Goal: Check status: Check status

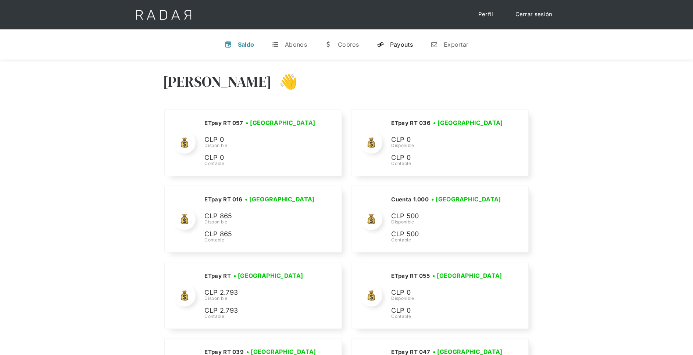
click at [405, 44] on div "Payouts" at bounding box center [401, 44] width 23 height 7
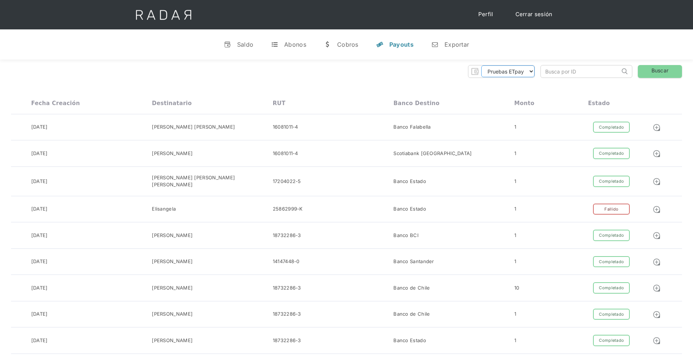
click at [528, 72] on select "Pruebas ETpay Cuenta 1.000 Cuenta 1.001 Cuenta 1.002 Cuenta 1.003 Cuenta 1.004 …" at bounding box center [507, 71] width 53 height 12
select select "etpay-cuenta-1001"
click at [481, 65] on select "Pruebas ETpay Cuenta 1.000 Cuenta 1.001 Cuenta 1.002 Cuenta 1.003 Cuenta 1.004 …" at bounding box center [507, 71] width 53 height 12
click at [663, 67] on link "Buscar" at bounding box center [660, 71] width 44 height 13
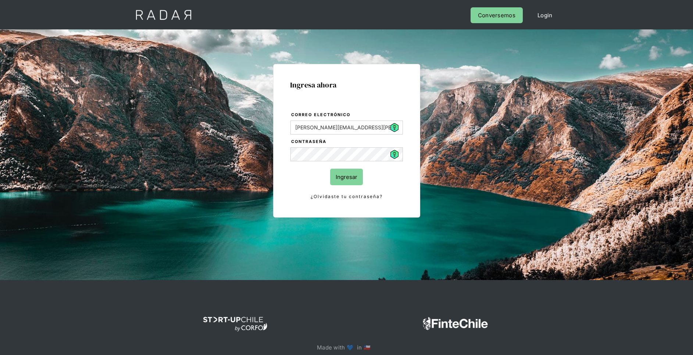
click at [349, 175] on input "Ingresar" at bounding box center [346, 177] width 33 height 17
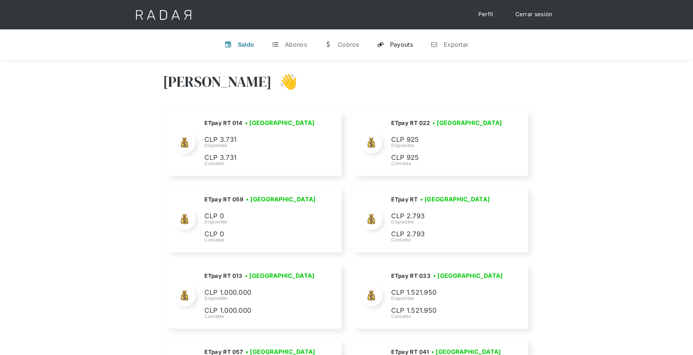
click at [403, 46] on div "Payouts" at bounding box center [401, 44] width 23 height 7
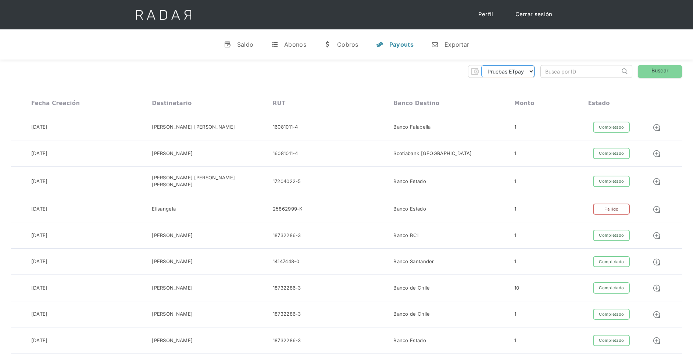
click at [528, 70] on select "Pruebas ETpay Cuenta 1.000 Cuenta 1.001 Cuenta 1.002 Cuenta 1.003 Cuenta 1.004 …" at bounding box center [507, 71] width 53 height 12
select select "etpay-cuenta-1001"
click at [481, 65] on select "Pruebas ETpay Cuenta 1.000 Cuenta 1.001 Cuenta 1.002 Cuenta 1.003 Cuenta 1.004 …" at bounding box center [507, 71] width 53 height 12
click at [665, 70] on link "Buscar" at bounding box center [660, 71] width 44 height 13
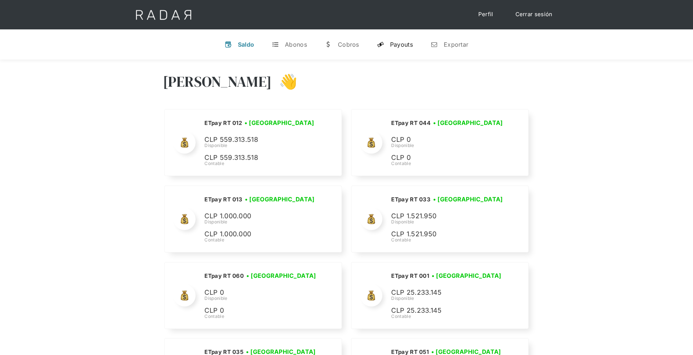
click at [410, 50] on link "y Payouts" at bounding box center [395, 44] width 48 height 19
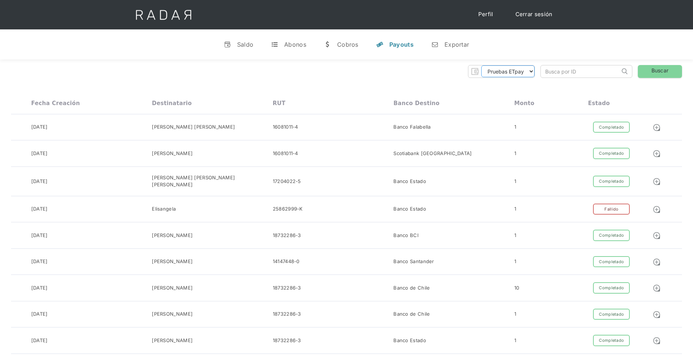
click at [524, 71] on select "Pruebas ETpay Cuenta 1.000 Cuenta 1.001 Cuenta 1.002 Cuenta 1.003 Cuenta 1.004 …" at bounding box center [507, 71] width 53 height 12
select select "etpay-cuenta-1001"
click at [481, 65] on select "Pruebas ETpay Cuenta 1.000 Cuenta 1.001 Cuenta 1.002 Cuenta 1.003 Cuenta 1.004 …" at bounding box center [507, 71] width 53 height 12
click at [644, 70] on link "Buscar" at bounding box center [660, 71] width 44 height 13
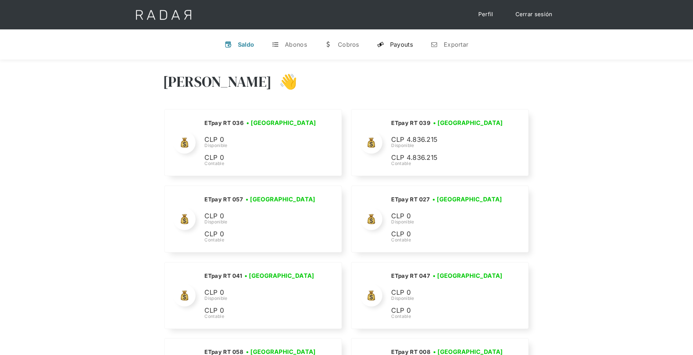
click at [392, 44] on div "Payouts" at bounding box center [401, 44] width 23 height 7
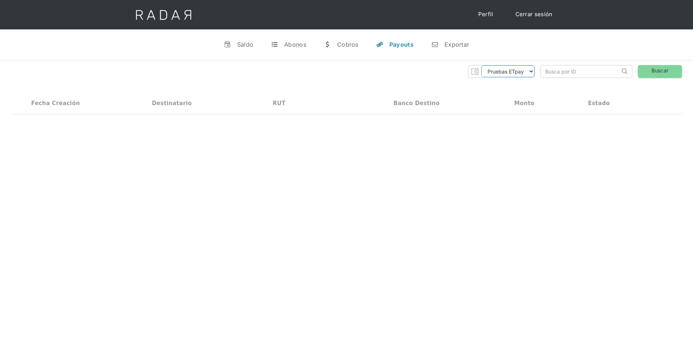
click at [532, 71] on select "Pruebas ETpay Cuenta 1.000 Cuenta 1.001 Cuenta 1.002 Cuenta 1.003 Cuenta 1.004 …" at bounding box center [507, 71] width 53 height 12
select select "etpay-cuenta-1001"
click at [481, 65] on select "Pruebas ETpay Cuenta 1.000 Cuenta 1.001 Cuenta 1.002 Cuenta 1.003 Cuenta 1.004 …" at bounding box center [507, 71] width 53 height 12
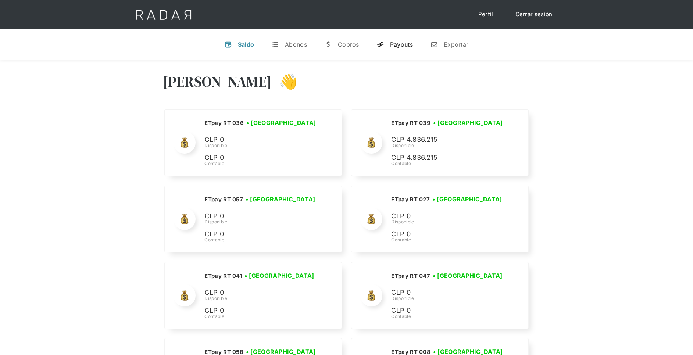
click at [400, 41] on div "Payouts" at bounding box center [401, 44] width 23 height 7
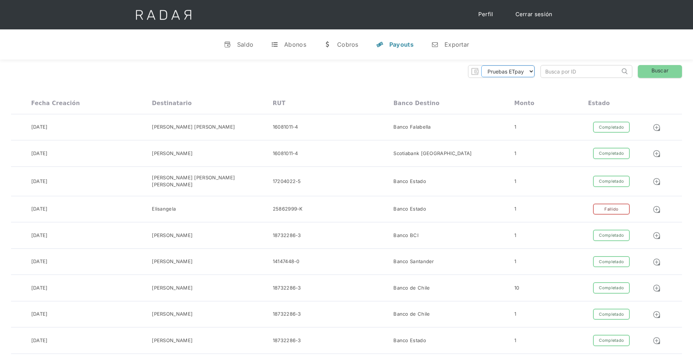
click at [530, 71] on select "Pruebas ETpay Cuenta 1.000 Cuenta 1.001 Cuenta 1.002 Cuenta 1.003 Cuenta 1.004 …" at bounding box center [507, 71] width 53 height 12
select select "etpay-cuenta-1001"
click at [481, 65] on select "Pruebas ETpay Cuenta 1.000 Cuenta 1.001 Cuenta 1.002 Cuenta 1.003 Cuenta 1.004 …" at bounding box center [507, 71] width 53 height 12
click at [665, 70] on link "Buscar" at bounding box center [660, 71] width 44 height 13
click at [663, 70] on link "Buscar" at bounding box center [660, 71] width 44 height 13
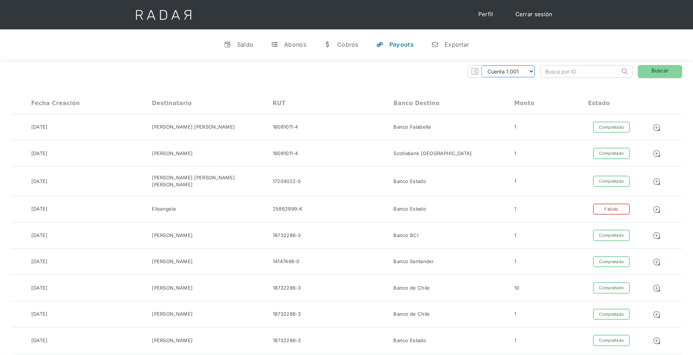
click at [529, 72] on select "Pruebas ETpay Cuenta 1.000 Cuenta 1.001 Cuenta 1.002 Cuenta 1.003 Cuenta 1.004 …" at bounding box center [507, 71] width 53 height 12
click at [481, 65] on select "Pruebas ETpay Cuenta 1.000 Cuenta 1.001 Cuenta 1.002 Cuenta 1.003 Cuenta 1.004 …" at bounding box center [507, 71] width 53 height 12
click at [647, 72] on link "Buscar" at bounding box center [660, 71] width 44 height 13
click at [552, 17] on link "Cerrar sesión" at bounding box center [534, 14] width 52 height 14
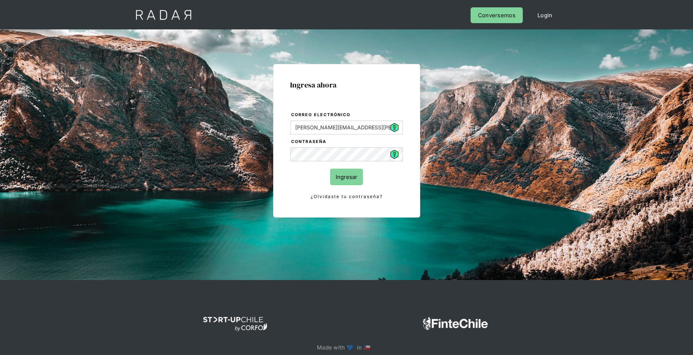
click at [344, 176] on input "Ingresar" at bounding box center [346, 177] width 33 height 17
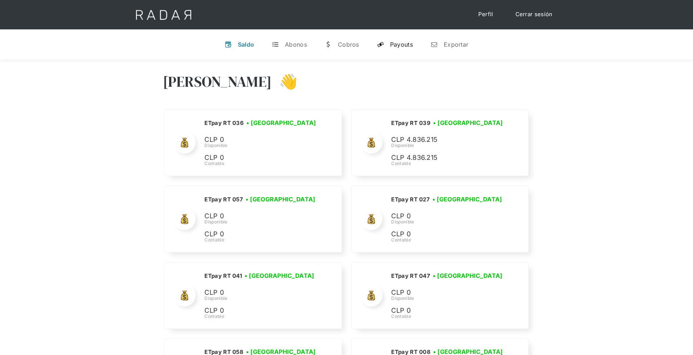
click at [392, 44] on div "Payouts" at bounding box center [401, 44] width 23 height 7
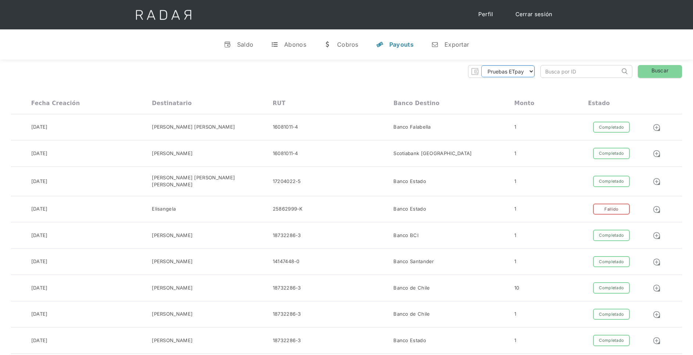
click at [526, 68] on select "Pruebas ETpay Cuenta 1.000 Cuenta 1.001 Cuenta 1.002 Cuenta 1.003 Cuenta 1.004 …" at bounding box center [507, 71] width 53 height 12
select select "etpay-cuenta-1001"
click at [481, 65] on select "Pruebas ETpay Cuenta 1.000 Cuenta 1.001 Cuenta 1.002 Cuenta 1.003 Cuenta 1.004 …" at bounding box center [507, 71] width 53 height 12
click at [663, 73] on link "Buscar" at bounding box center [660, 71] width 44 height 13
click at [664, 72] on link "Buscar" at bounding box center [660, 71] width 44 height 13
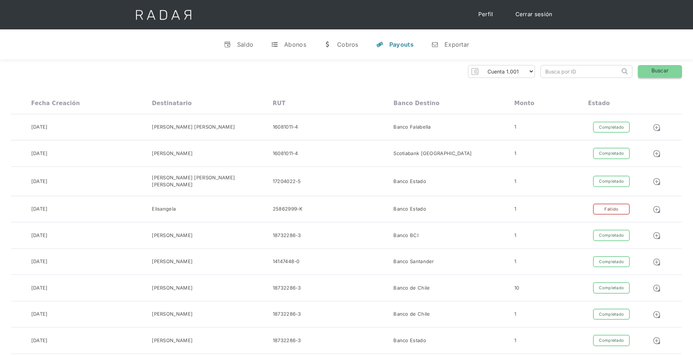
click at [664, 67] on link "Buscar" at bounding box center [660, 71] width 44 height 13
click at [563, 69] on input "search" at bounding box center [580, 71] width 79 height 12
paste input "1554758776660-01"
type input "1554758776660-01"
drag, startPoint x: 535, startPoint y: 69, endPoint x: 481, endPoint y: 68, distance: 54.4
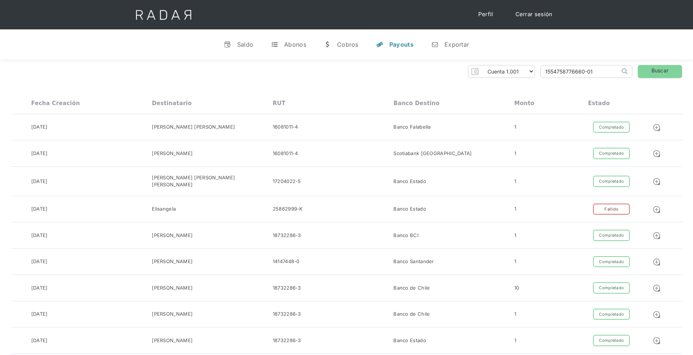
click at [481, 68] on div "Pruebas ETpay Cuenta 1.000 Cuenta 1.001 Cuenta 1.002 Cuenta 1.003 Cuenta 1.004 …" at bounding box center [346, 71] width 671 height 13
drag, startPoint x: 530, startPoint y: 67, endPoint x: 530, endPoint y: 78, distance: 10.7
click at [530, 68] on select "Pruebas ETpay Cuenta 1.000 Cuenta 1.001 Cuenta 1.002 Cuenta 1.003 Cuenta 1.004 …" at bounding box center [507, 71] width 53 height 12
click at [481, 65] on select "Pruebas ETpay Cuenta 1.000 Cuenta 1.001 Cuenta 1.002 Cuenta 1.003 Cuenta 1.004 …" at bounding box center [507, 71] width 53 height 12
click at [652, 72] on link "Buscar" at bounding box center [660, 71] width 44 height 13
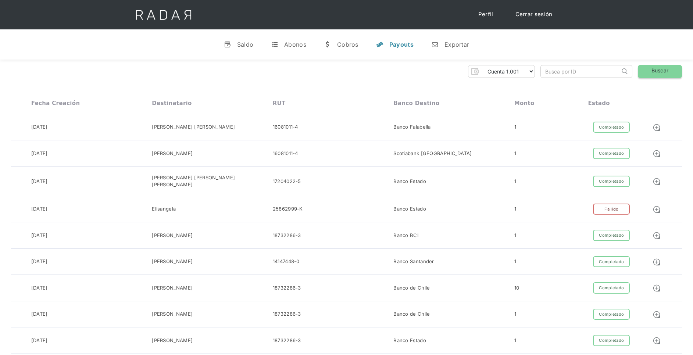
click at [662, 72] on link "Buscar" at bounding box center [660, 71] width 44 height 13
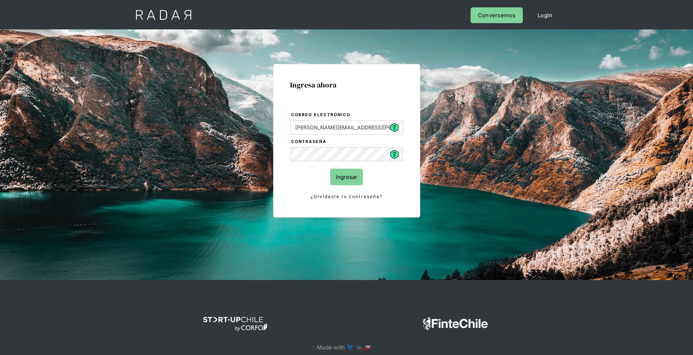
click at [347, 176] on input "Ingresar" at bounding box center [346, 177] width 33 height 17
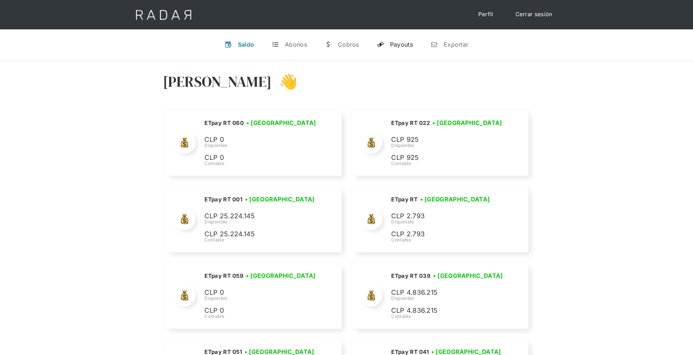
click at [413, 49] on link "y Payouts" at bounding box center [395, 44] width 48 height 19
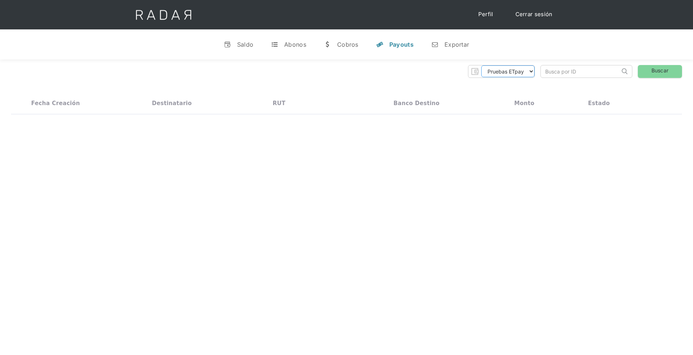
click at [498, 72] on select "Pruebas ETpay Cuenta 1.000 Cuenta 1.001 Cuenta 1.002 Cuenta 1.003 Cuenta 1.004 …" at bounding box center [507, 71] width 53 height 12
select select "etpay-cuenta-1001"
click at [481, 65] on select "Pruebas ETpay Cuenta 1.000 Cuenta 1.001 Cuenta 1.002 Cuenta 1.003 Cuenta 1.004 …" at bounding box center [507, 71] width 53 height 12
click at [679, 76] on link "Buscar" at bounding box center [660, 71] width 44 height 13
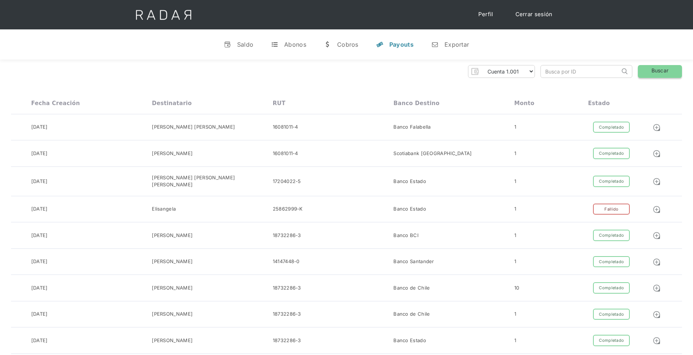
click at [677, 72] on link "Buscar" at bounding box center [660, 71] width 44 height 13
click at [536, 15] on link "Cerrar sesión" at bounding box center [534, 14] width 52 height 14
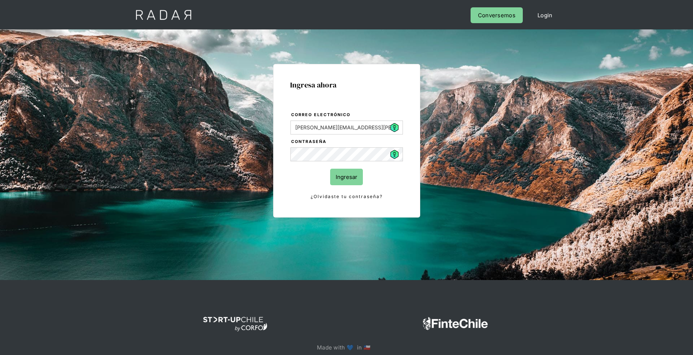
click at [353, 177] on input "Ingresar" at bounding box center [346, 177] width 33 height 17
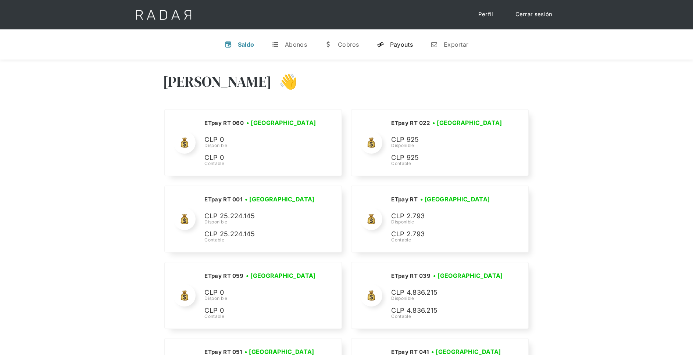
click at [393, 43] on div "Payouts" at bounding box center [401, 44] width 23 height 7
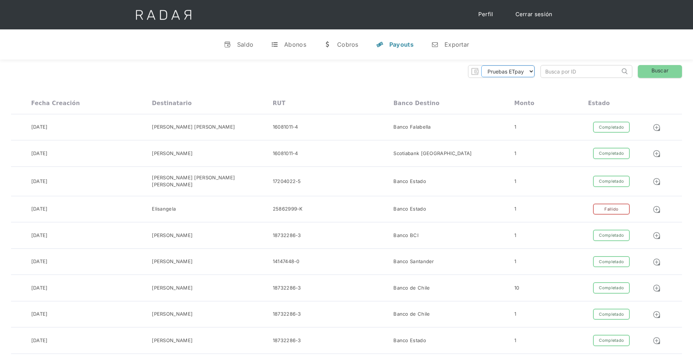
click at [516, 69] on select "Pruebas ETpay Cuenta 1.000 Cuenta 1.001 Cuenta 1.002 Cuenta 1.003 Cuenta 1.004 …" at bounding box center [507, 71] width 53 height 12
select select "etpay-cuenta-1001"
click at [481, 65] on select "Pruebas ETpay Cuenta 1.000 Cuenta 1.001 Cuenta 1.002 Cuenta 1.003 Cuenta 1.004 …" at bounding box center [507, 71] width 53 height 12
click at [656, 72] on link "Buscar" at bounding box center [660, 71] width 44 height 13
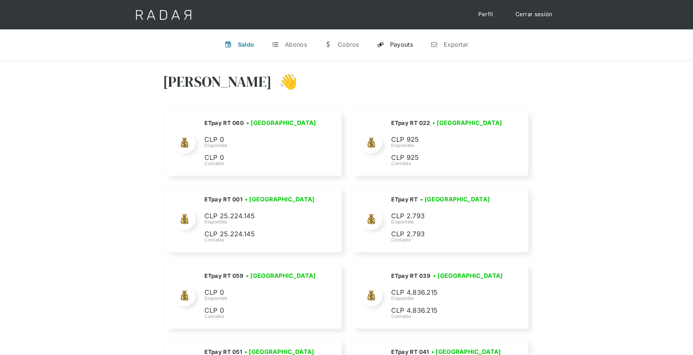
click at [402, 44] on div "Payouts" at bounding box center [401, 44] width 23 height 7
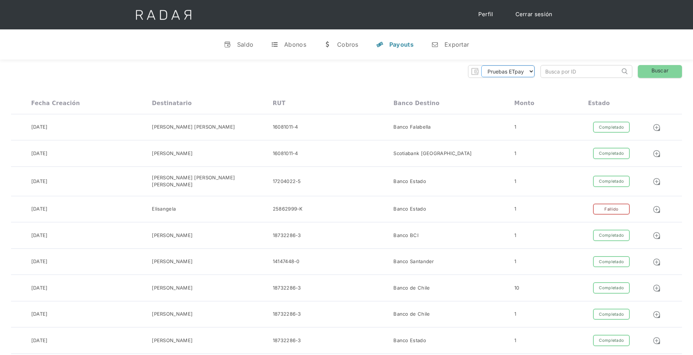
click at [511, 75] on select "Pruebas ETpay Cuenta 1.000 Cuenta 1.001 Cuenta 1.002 Cuenta 1.003 Cuenta 1.004 …" at bounding box center [507, 71] width 53 height 12
select select "etpay-cuenta-1001"
click at [481, 65] on select "Pruebas ETpay Cuenta 1.000 Cuenta 1.001 Cuenta 1.002 Cuenta 1.003 Cuenta 1.004 …" at bounding box center [507, 71] width 53 height 12
click at [647, 69] on link "Buscar" at bounding box center [660, 71] width 44 height 13
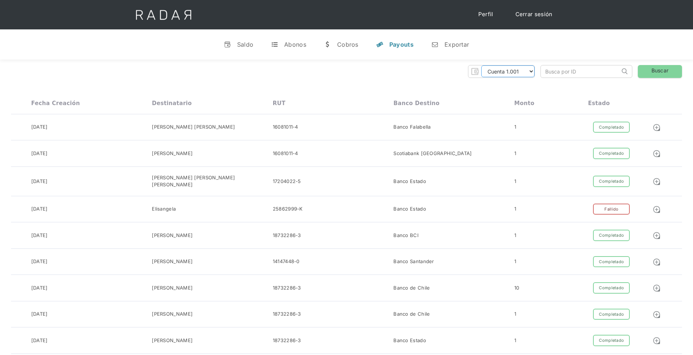
click at [511, 71] on select "Pruebas ETpay Cuenta 1.000 Cuenta 1.001 Cuenta 1.002 Cuenta 1.003 Cuenta 1.004 …" at bounding box center [507, 71] width 53 height 12
click at [481, 65] on select "Pruebas ETpay Cuenta 1.000 Cuenta 1.001 Cuenta 1.002 Cuenta 1.003 Cuenta 1.004 …" at bounding box center [507, 71] width 53 height 12
click at [657, 68] on link "Buscar" at bounding box center [660, 71] width 44 height 13
click at [663, 74] on link "Buscar" at bounding box center [660, 71] width 44 height 13
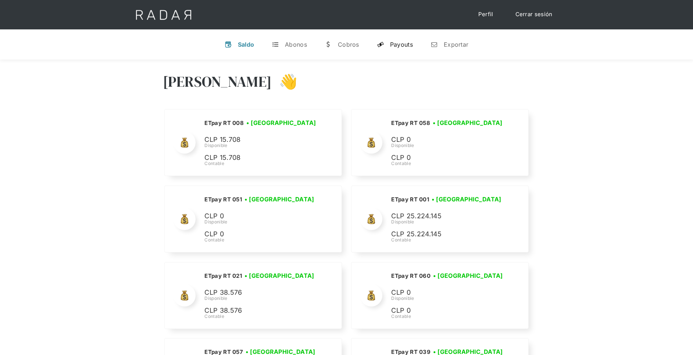
click at [402, 47] on div "Payouts" at bounding box center [401, 44] width 23 height 7
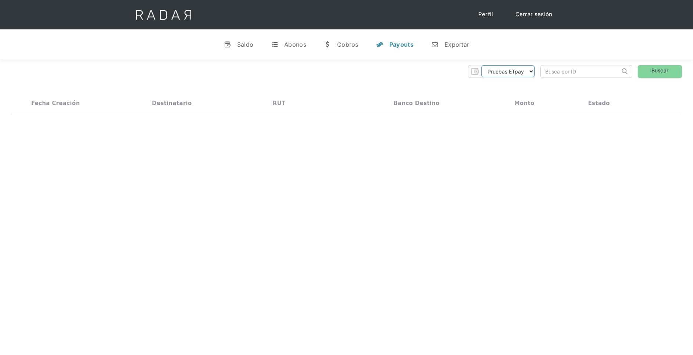
click at [517, 75] on select "Pruebas ETpay Cuenta 1.000 Cuenta 1.001 Cuenta 1.002 Cuenta 1.003 Cuenta 1.004 …" at bounding box center [507, 71] width 53 height 12
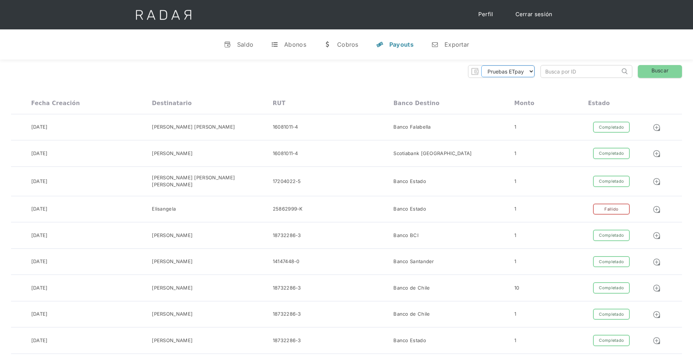
select select "etpay-cuenta-1001"
click at [481, 65] on select "Pruebas ETpay Cuenta 1.000 Cuenta 1.001 Cuenta 1.002 Cuenta 1.003 Cuenta 1.004 …" at bounding box center [507, 71] width 53 height 12
click at [660, 69] on link "Buscar" at bounding box center [660, 71] width 44 height 13
click at [655, 68] on link "Buscar" at bounding box center [660, 71] width 44 height 13
click at [655, 70] on link "Buscar" at bounding box center [660, 71] width 44 height 13
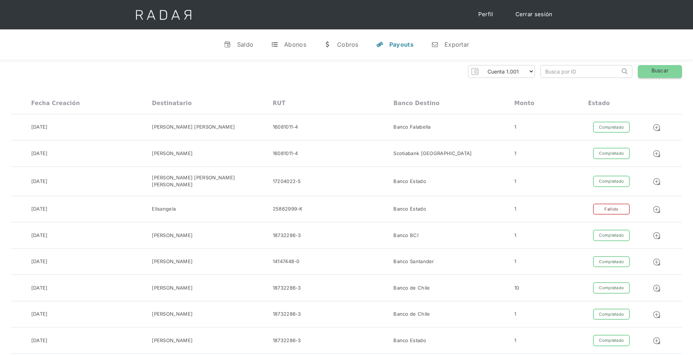
click at [653, 74] on link "Buscar" at bounding box center [660, 71] width 44 height 13
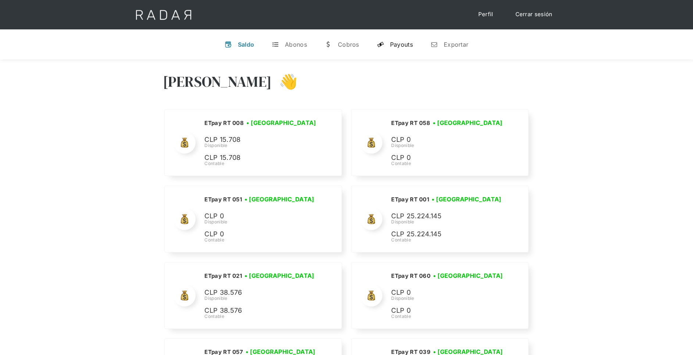
click at [401, 45] on div "Payouts" at bounding box center [401, 44] width 23 height 7
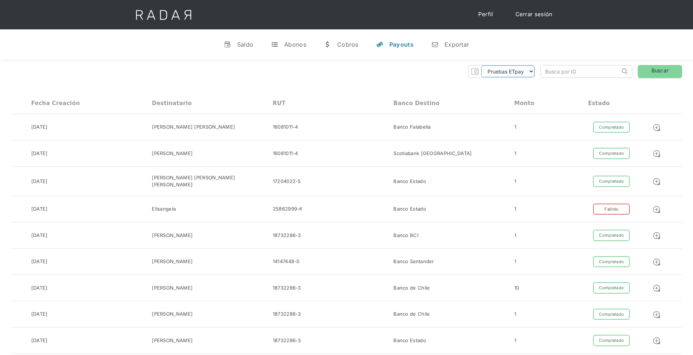
click at [534, 74] on select "Pruebas ETpay Cuenta 1.000 Cuenta 1.001 Cuenta 1.002 Cuenta 1.003 Cuenta 1.004 …" at bounding box center [507, 71] width 53 height 12
select select "etpay-cuenta-1001"
click at [481, 65] on select "Pruebas ETpay Cuenta 1.000 Cuenta 1.001 Cuenta 1.002 Cuenta 1.003 Cuenta 1.004 …" at bounding box center [507, 71] width 53 height 12
click at [644, 71] on link "Buscar" at bounding box center [660, 71] width 44 height 13
click at [678, 71] on link "Buscar" at bounding box center [660, 71] width 44 height 13
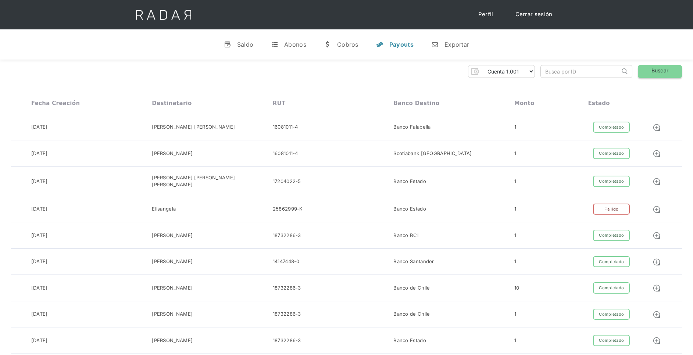
click at [671, 72] on link "Buscar" at bounding box center [660, 71] width 44 height 13
click at [533, 72] on select "Pruebas ETpay Cuenta 1.000 Cuenta 1.001 Cuenta 1.002 Cuenta 1.003 Cuenta 1.004 …" at bounding box center [507, 71] width 53 height 12
click at [538, 13] on link "Cerrar sesión" at bounding box center [534, 14] width 52 height 14
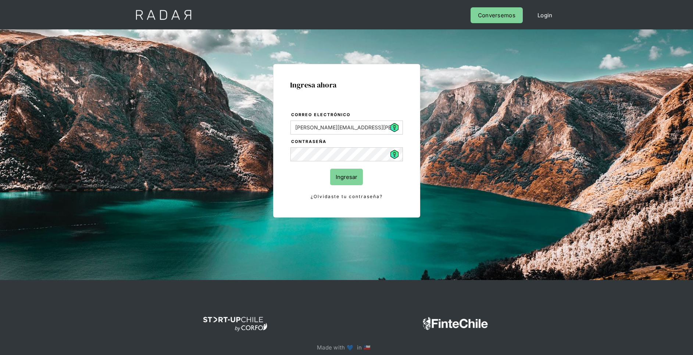
click at [347, 178] on input "Ingresar" at bounding box center [346, 177] width 33 height 17
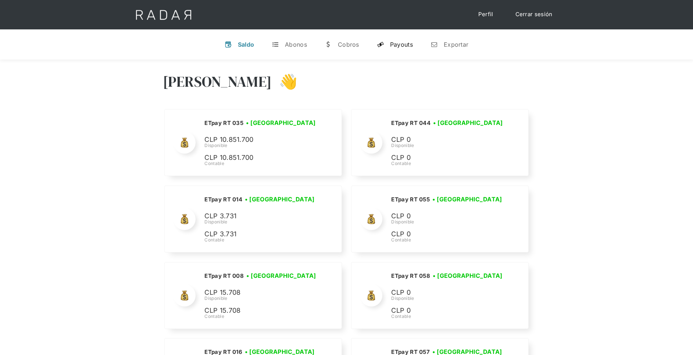
click at [413, 40] on link "y Payouts" at bounding box center [395, 44] width 48 height 19
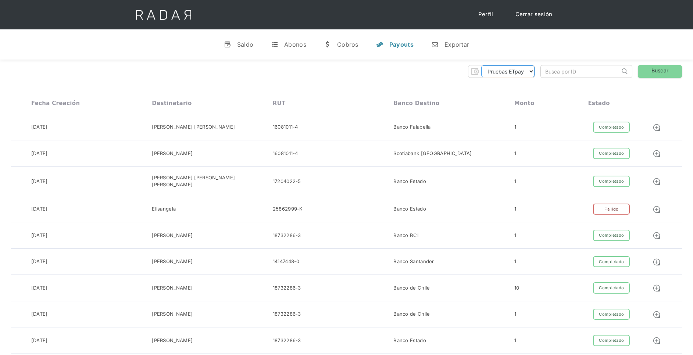
click at [527, 74] on select "Pruebas ETpay Cuenta 1.000 Cuenta 1.001 Cuenta 1.002 Cuenta 1.003 Cuenta 1.004 …" at bounding box center [507, 71] width 53 height 12
select select "etpay-cuenta-1001"
click at [481, 65] on select "Pruebas ETpay Cuenta 1.000 Cuenta 1.001 Cuenta 1.002 Cuenta 1.003 Cuenta 1.004 …" at bounding box center [507, 71] width 53 height 12
click at [659, 74] on link "Buscar" at bounding box center [660, 71] width 44 height 13
click at [654, 75] on link "Buscar" at bounding box center [660, 71] width 44 height 13
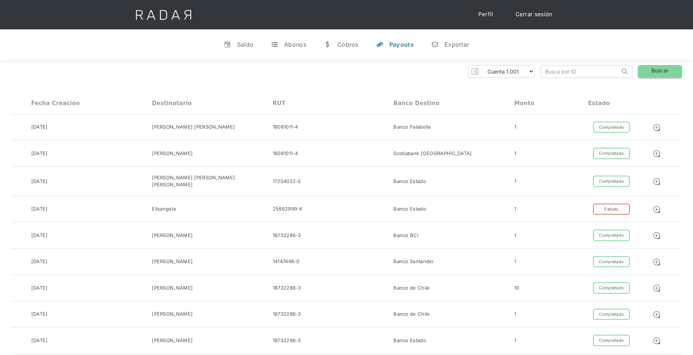
click at [660, 74] on link "Buscar" at bounding box center [660, 71] width 44 height 13
click at [668, 70] on link "Buscar" at bounding box center [660, 71] width 44 height 13
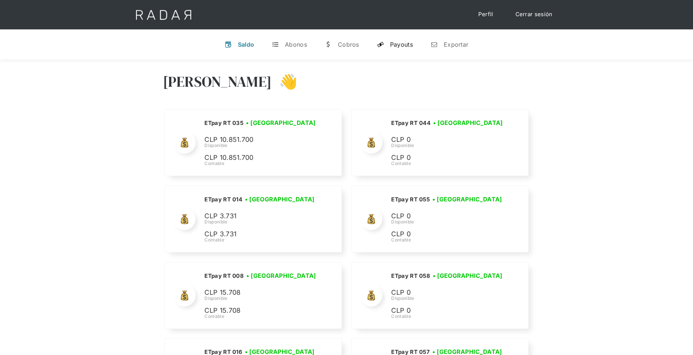
click at [402, 47] on div "Payouts" at bounding box center [401, 44] width 23 height 7
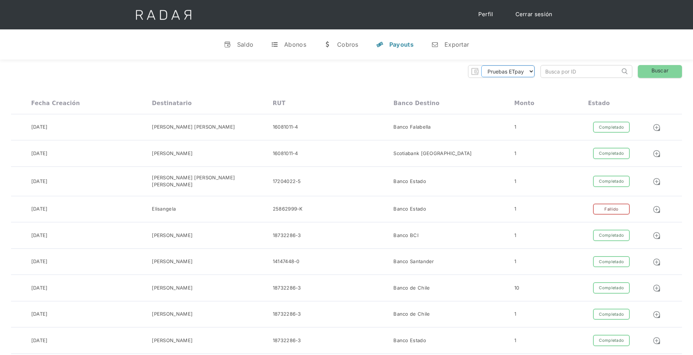
click at [532, 72] on select "Pruebas ETpay Cuenta 1.000 Cuenta 1.001 Cuenta 1.002 Cuenta 1.003 Cuenta 1.004 …" at bounding box center [507, 71] width 53 height 12
click at [481, 65] on select "Pruebas ETpay Cuenta 1.000 Cuenta 1.001 Cuenta 1.002 Cuenta 1.003 Cuenta 1.004 …" at bounding box center [507, 71] width 53 height 12
click at [661, 73] on link "Buscar" at bounding box center [660, 71] width 44 height 13
click at [660, 69] on link "Buscar" at bounding box center [660, 71] width 44 height 13
click at [528, 73] on select "Pruebas ETpay Cuenta 1.000 Cuenta 1.001 Cuenta 1.002 Cuenta 1.003 Cuenta 1.004 …" at bounding box center [507, 71] width 53 height 12
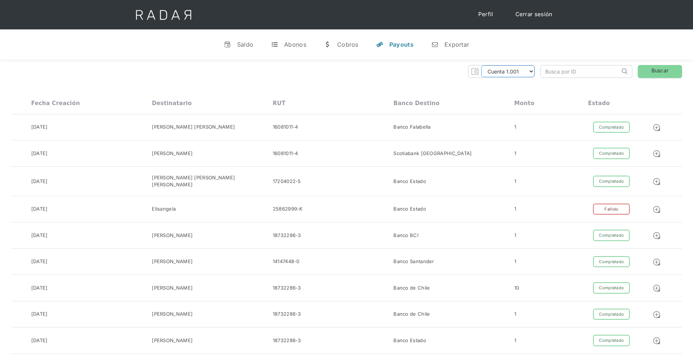
click at [481, 65] on select "Pruebas ETpay Cuenta 1.000 Cuenta 1.001 Cuenta 1.002 Cuenta 1.003 Cuenta 1.004 …" at bounding box center [507, 71] width 53 height 12
click at [653, 69] on link "Buscar" at bounding box center [660, 71] width 44 height 13
click at [530, 74] on select "Pruebas ETpay Cuenta 1.000 Cuenta 1.001 Cuenta 1.002 Cuenta 1.003 Cuenta 1.004 …" at bounding box center [507, 71] width 53 height 12
click at [481, 65] on select "Pruebas ETpay Cuenta 1.000 Cuenta 1.001 Cuenta 1.002 Cuenta 1.003 Cuenta 1.004 …" at bounding box center [507, 71] width 53 height 12
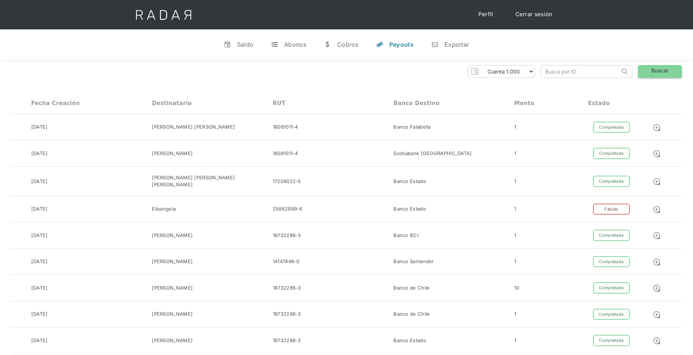
click at [665, 71] on link "Buscar" at bounding box center [660, 71] width 44 height 13
click at [532, 71] on select "Pruebas ETpay Cuenta 1.000 Cuenta 1.001 Cuenta 1.002 Cuenta 1.003 Cuenta 1.004 …" at bounding box center [507, 71] width 53 height 12
select select "etpay-cuenta-1001"
click at [481, 65] on select "Pruebas ETpay Cuenta 1.000 Cuenta 1.001 Cuenta 1.002 Cuenta 1.003 Cuenta 1.004 …" at bounding box center [507, 71] width 53 height 12
click at [673, 72] on link "Buscar" at bounding box center [660, 71] width 44 height 13
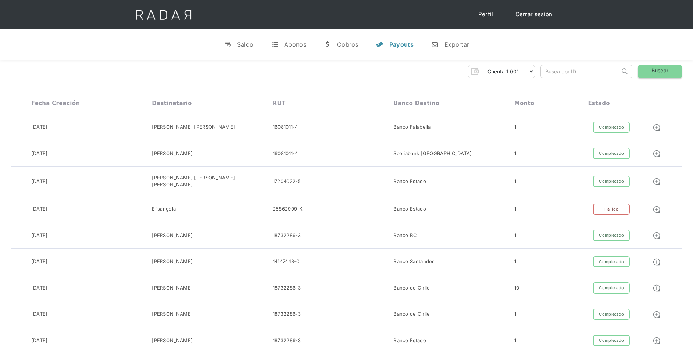
click at [647, 70] on link "Buscar" at bounding box center [660, 71] width 44 height 13
click at [652, 71] on link "Buscar" at bounding box center [660, 71] width 44 height 13
click at [528, 74] on select "Pruebas ETpay Cuenta 1.000 Cuenta 1.001 Cuenta 1.002 Cuenta 1.003 Cuenta 1.004 …" at bounding box center [507, 71] width 53 height 12
